Goal: Transaction & Acquisition: Purchase product/service

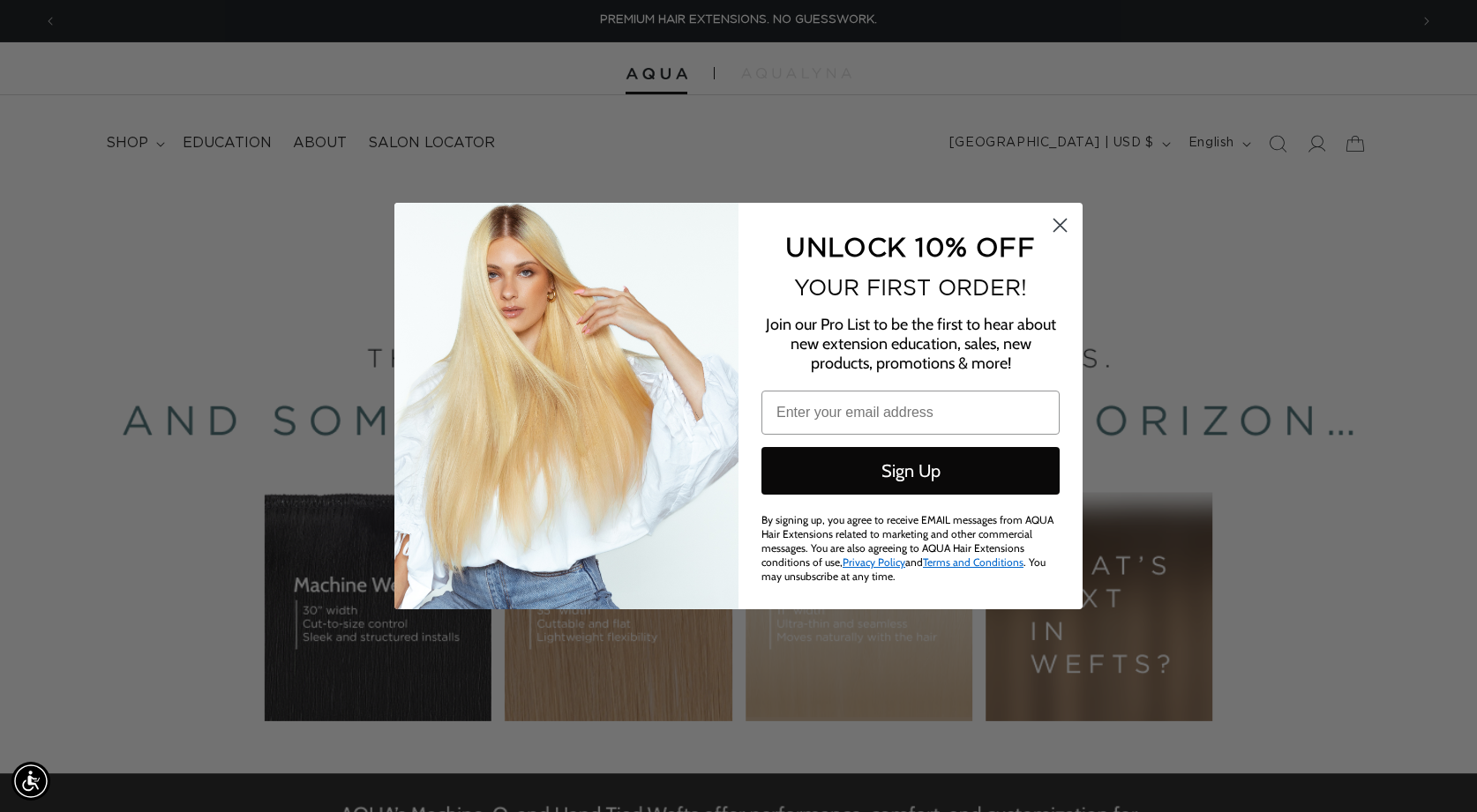
click at [1065, 219] on circle "Close dialog" at bounding box center [1060, 226] width 29 height 29
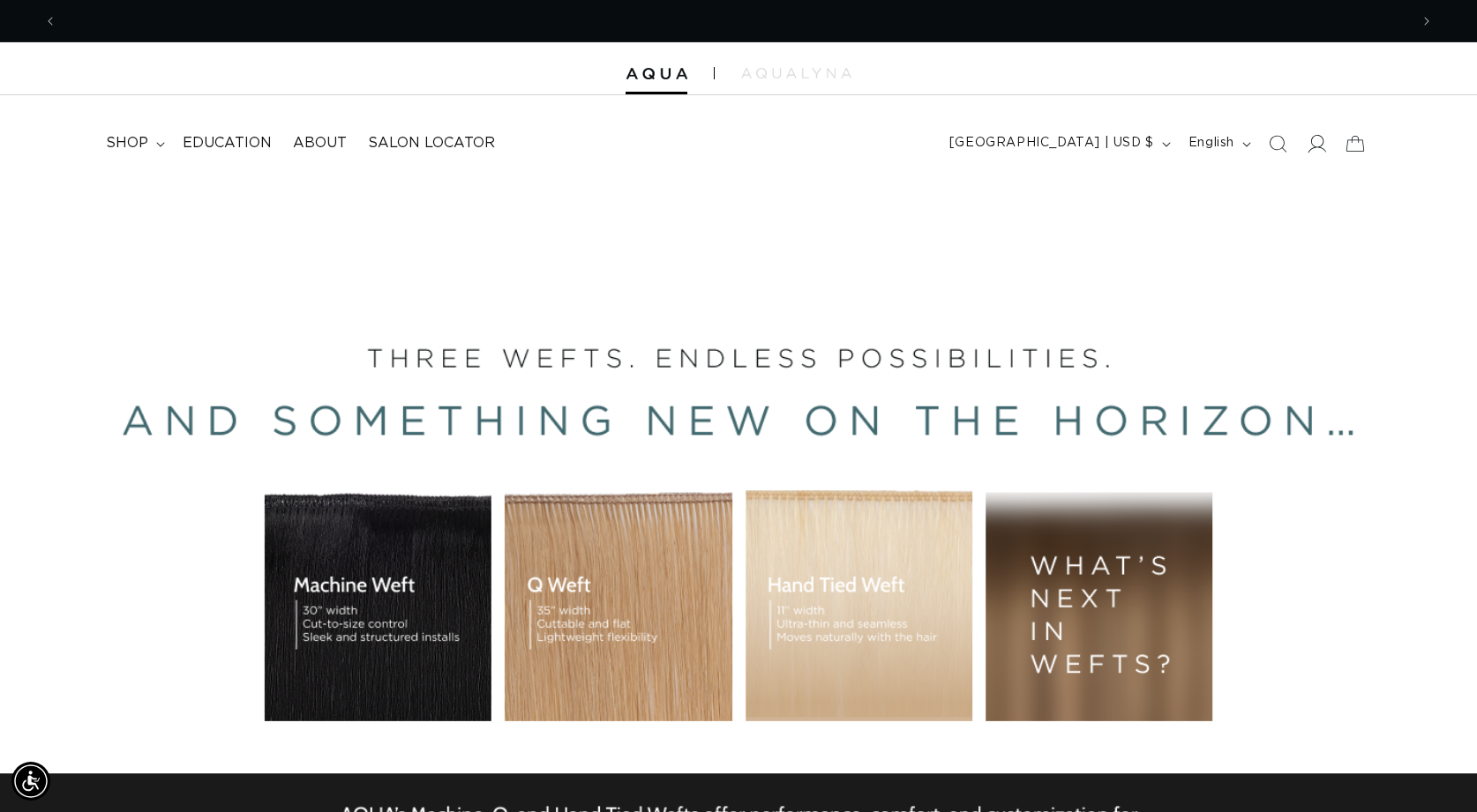
click at [1313, 145] on icon at bounding box center [1316, 143] width 18 height 18
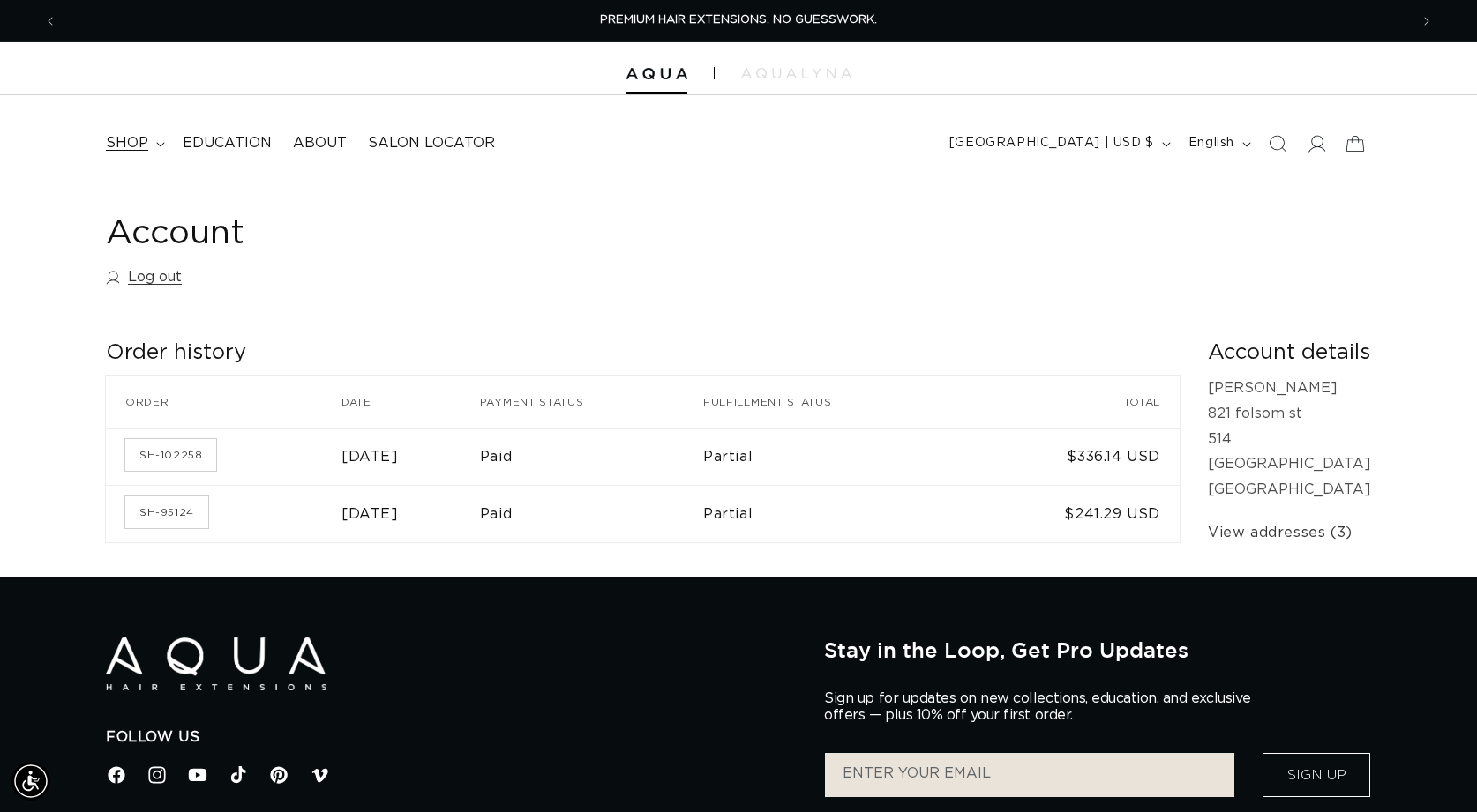
click at [162, 139] on summary "shop" at bounding box center [134, 143] width 77 height 39
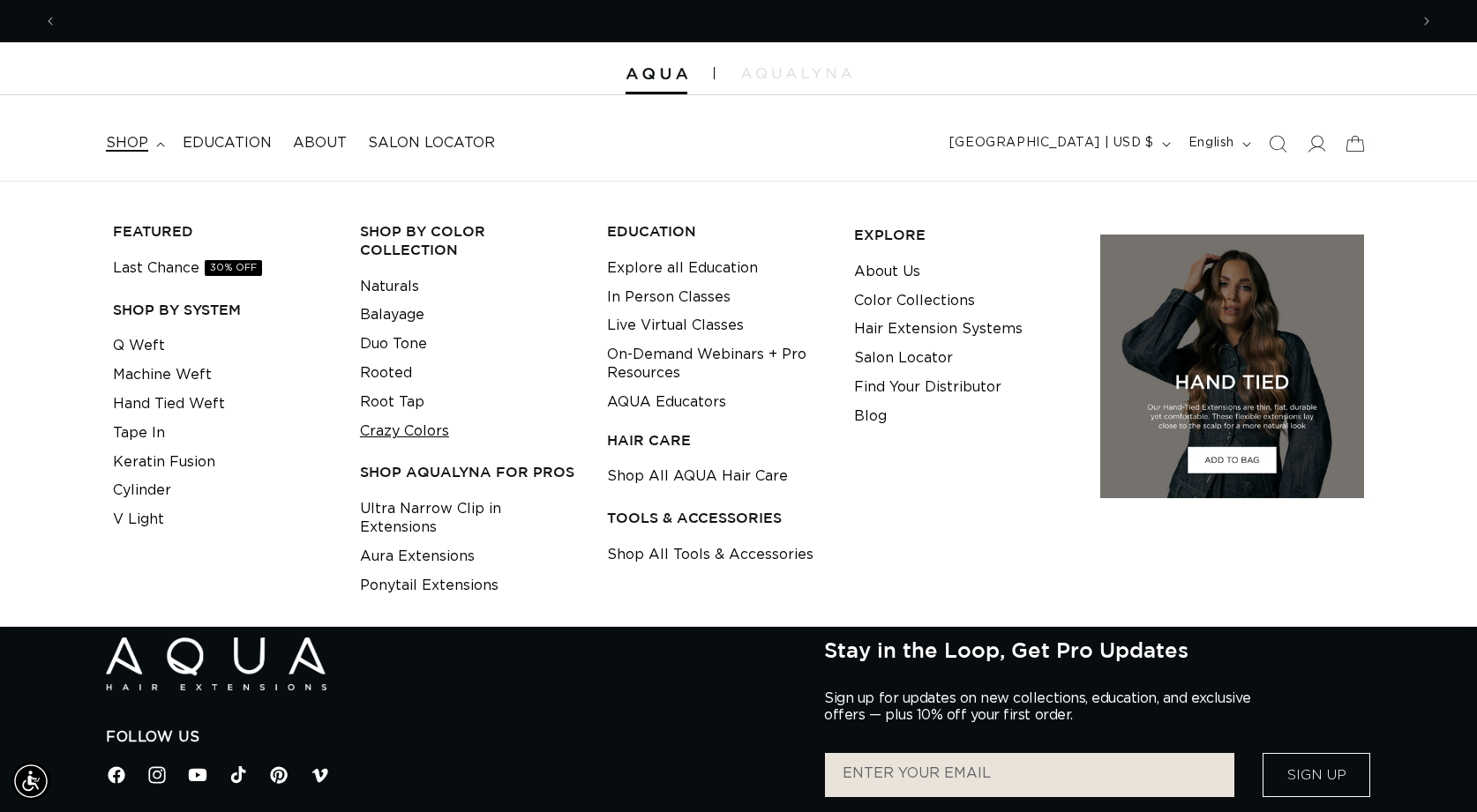
scroll to position [0, 1352]
click at [394, 428] on link "Crazy Colors" at bounding box center [404, 432] width 89 height 29
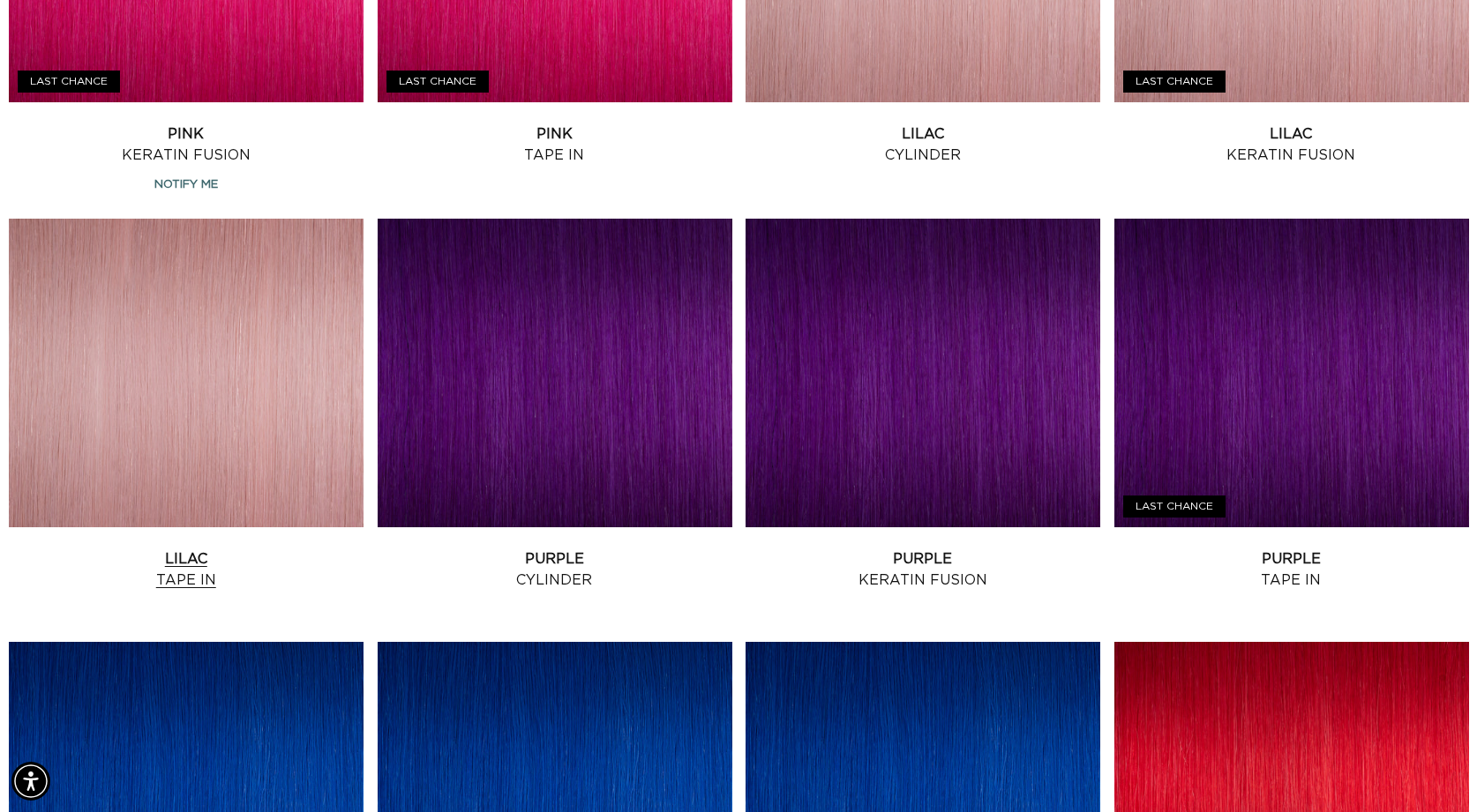
click at [200, 549] on link "Lilac Tape In" at bounding box center [186, 570] width 354 height 42
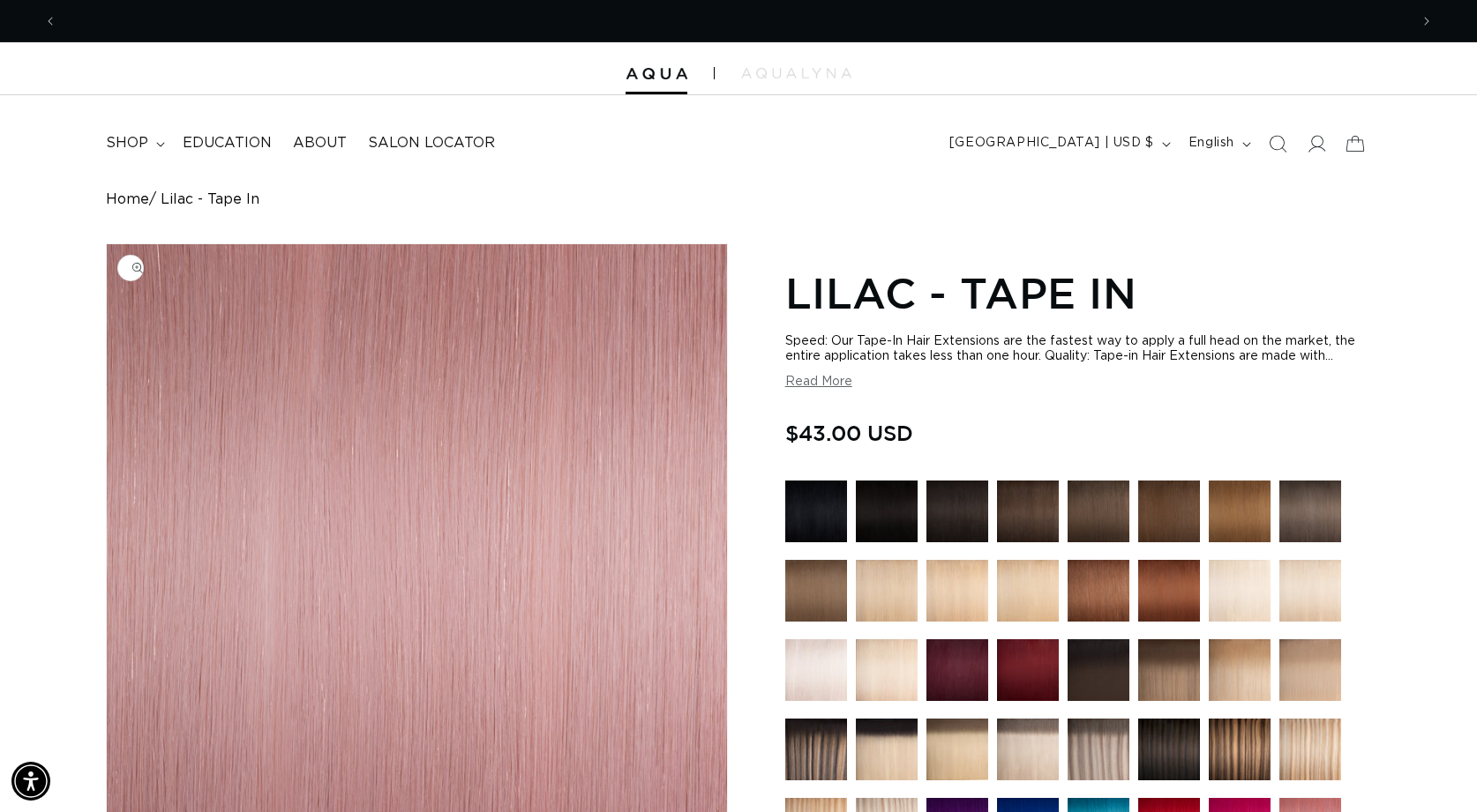
scroll to position [0, 1352]
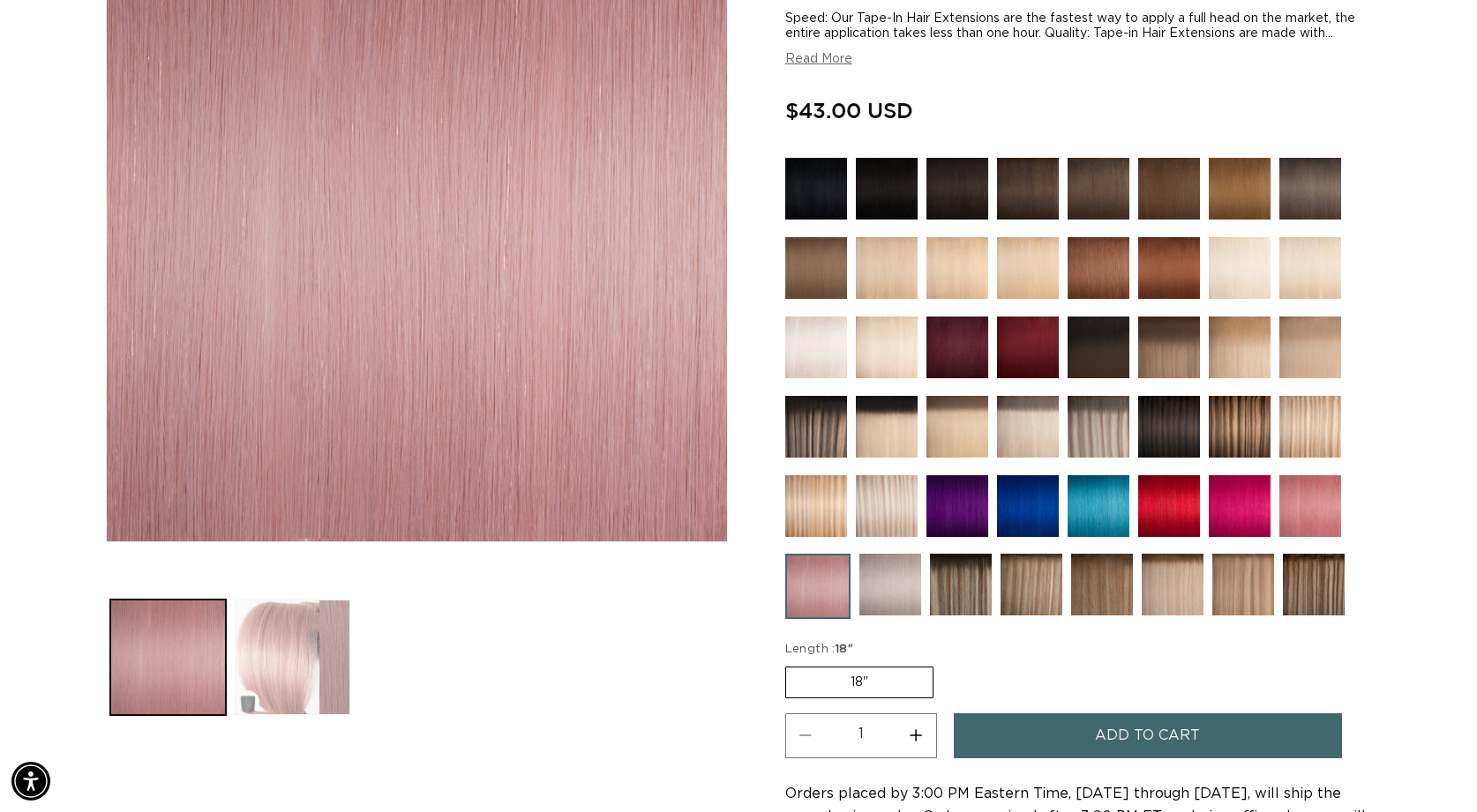
click at [285, 694] on button "Load image 2 in gallery view" at bounding box center [293, 658] width 116 height 116
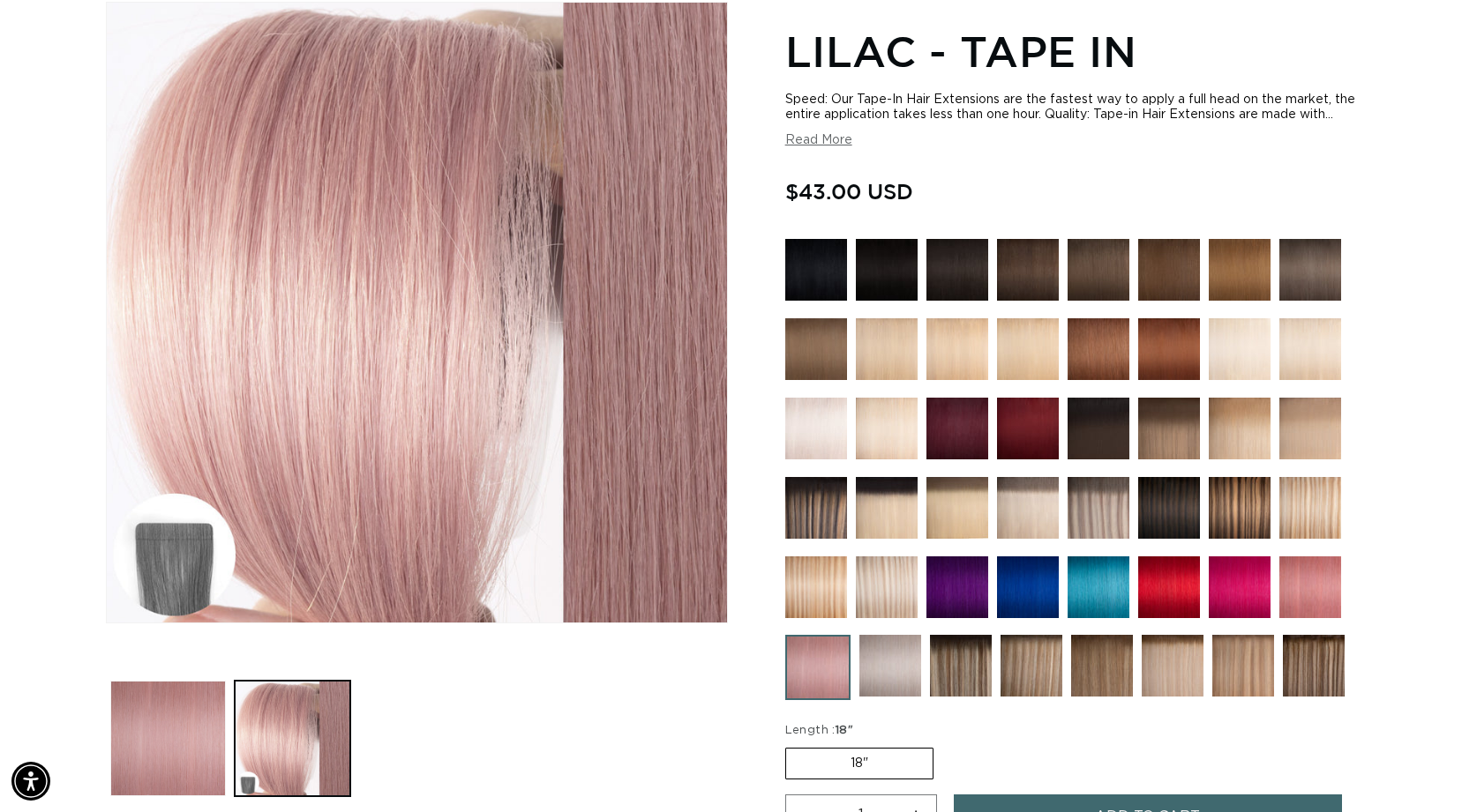
click at [901, 659] on img at bounding box center [890, 665] width 62 height 61
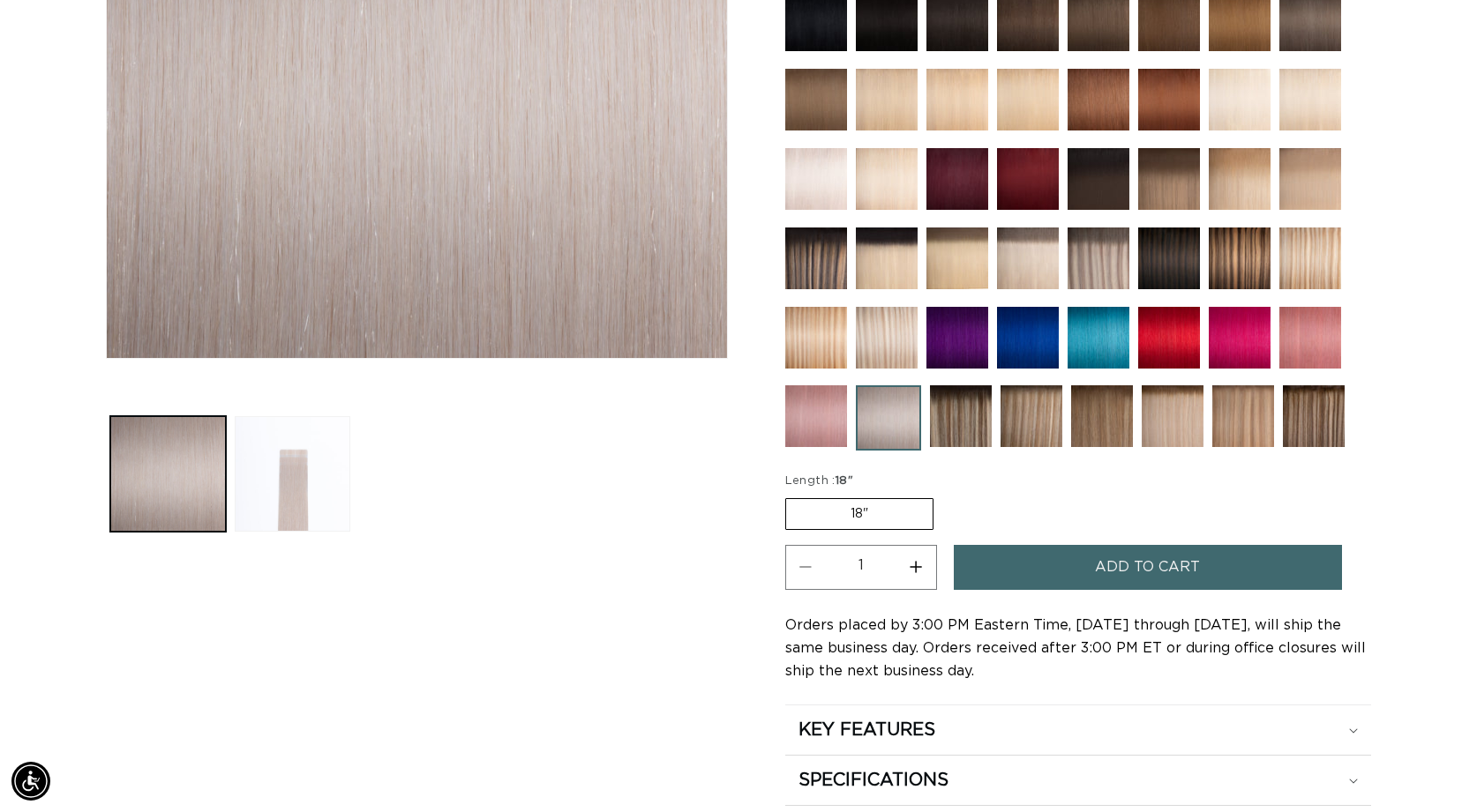
scroll to position [0, 1352]
click at [1304, 340] on img at bounding box center [1310, 338] width 62 height 61
